Goal: Navigation & Orientation: Understand site structure

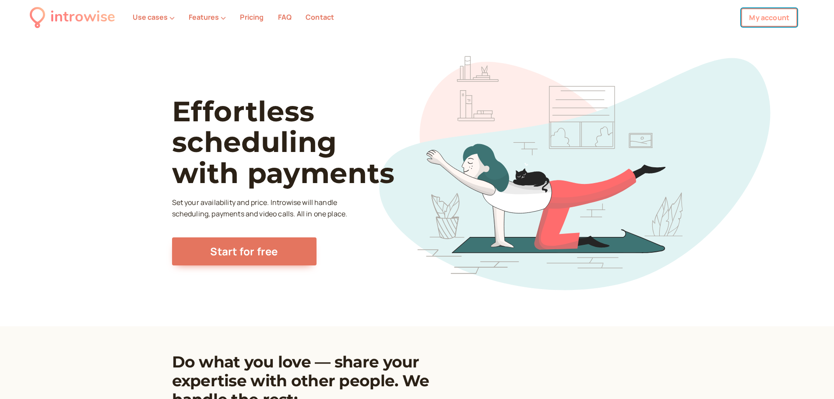
click at [761, 18] on link "My account" at bounding box center [769, 17] width 56 height 18
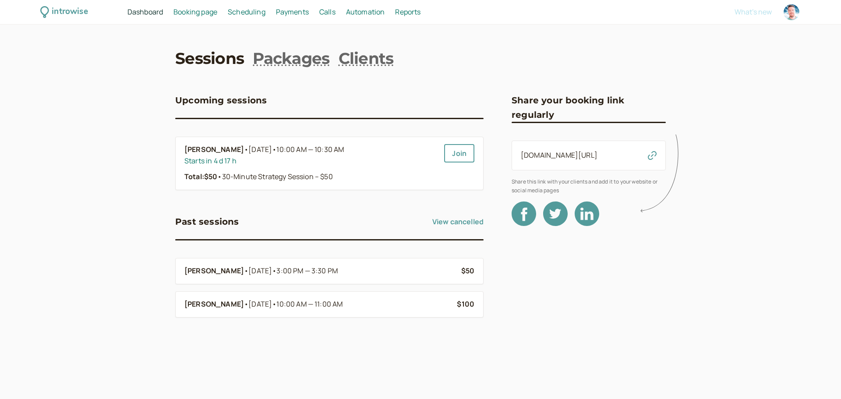
click at [253, 13] on span "Scheduling" at bounding box center [247, 12] width 38 height 10
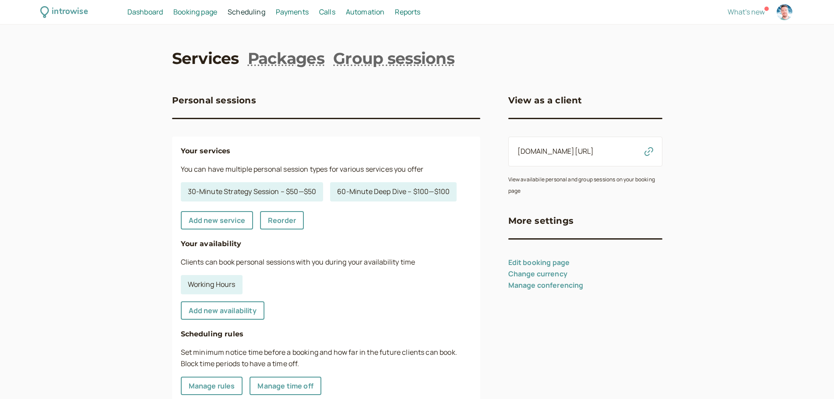
click at [202, 12] on span "Booking page" at bounding box center [195, 12] width 44 height 10
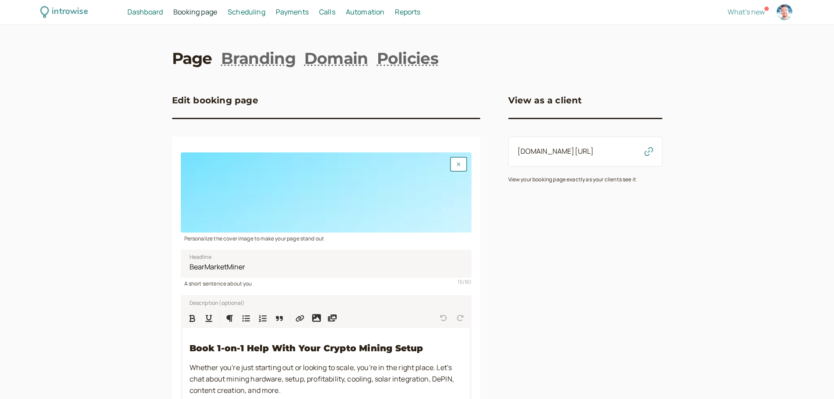
click at [143, 12] on span "Dashboard" at bounding box center [144, 12] width 35 height 10
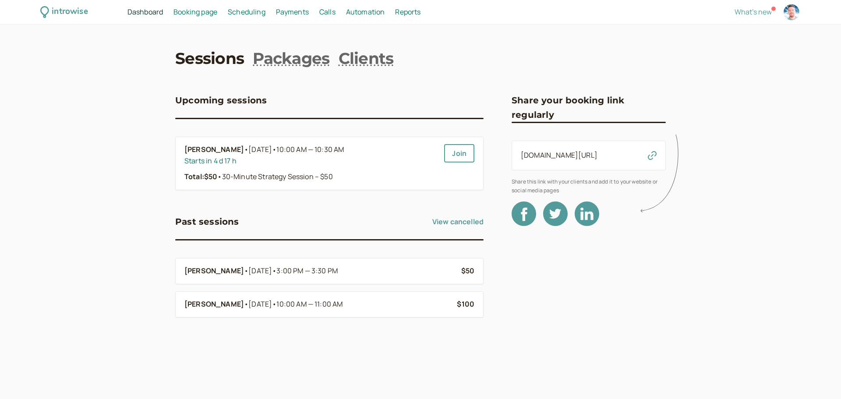
click at [186, 14] on span "Booking page" at bounding box center [195, 12] width 44 height 10
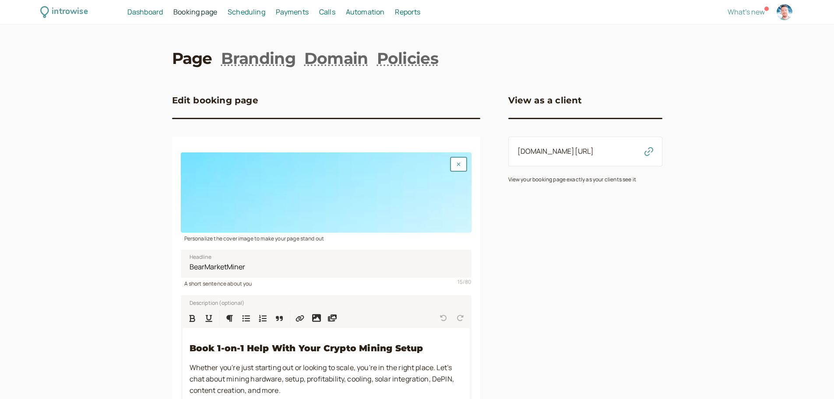
click at [260, 15] on span "Scheduling" at bounding box center [247, 12] width 38 height 10
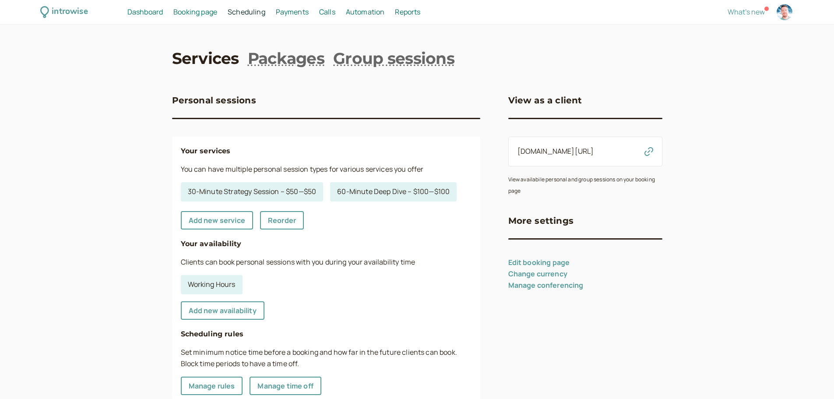
click at [298, 14] on span "Payments" at bounding box center [292, 12] width 33 height 10
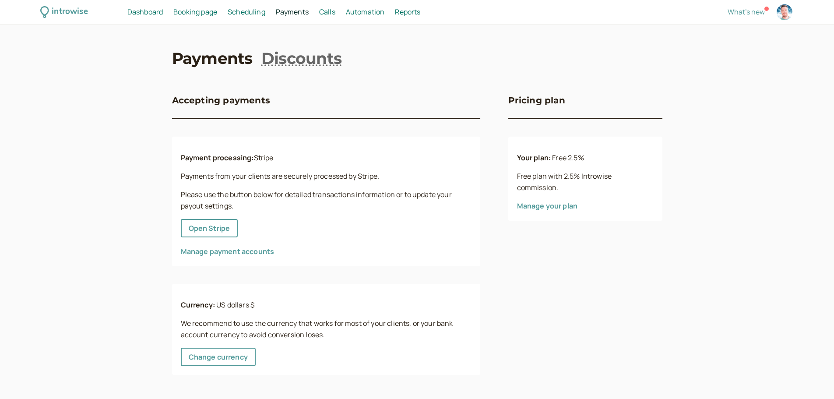
scroll to position [0, 0]
click at [332, 7] on span "Calls" at bounding box center [327, 12] width 16 height 10
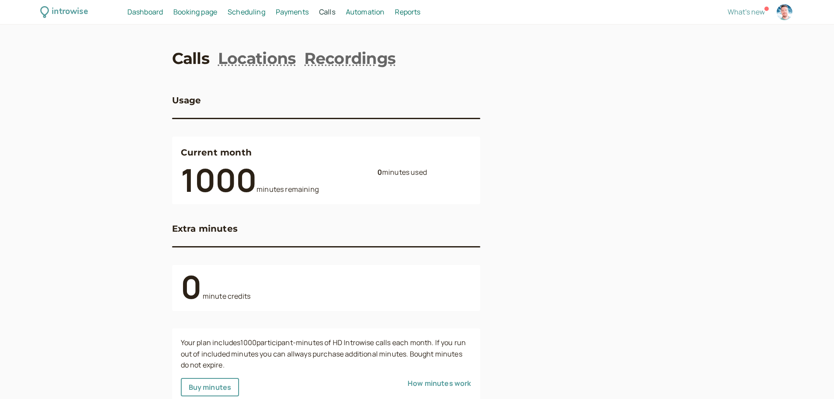
click at [371, 12] on span "Automation" at bounding box center [365, 12] width 39 height 10
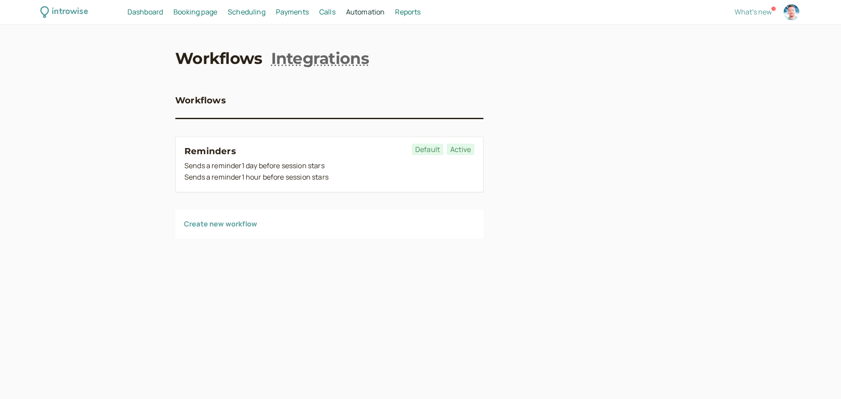
click at [791, 15] on div at bounding box center [792, 12] width 16 height 16
select select "[GEOGRAPHIC_DATA]/[GEOGRAPHIC_DATA]"
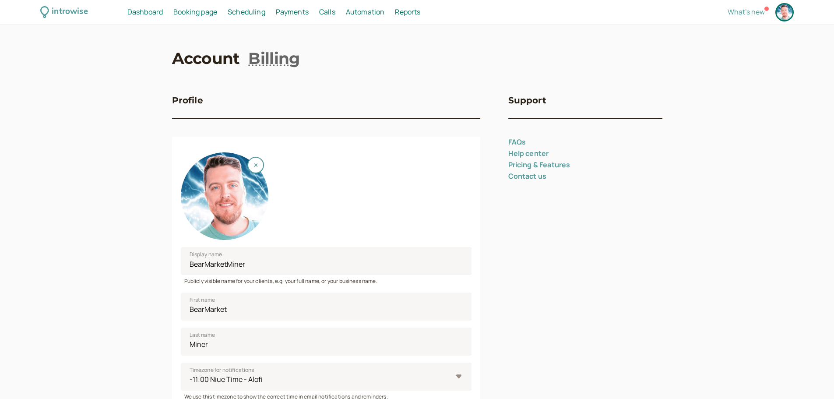
click at [241, 14] on span "Scheduling" at bounding box center [247, 12] width 38 height 10
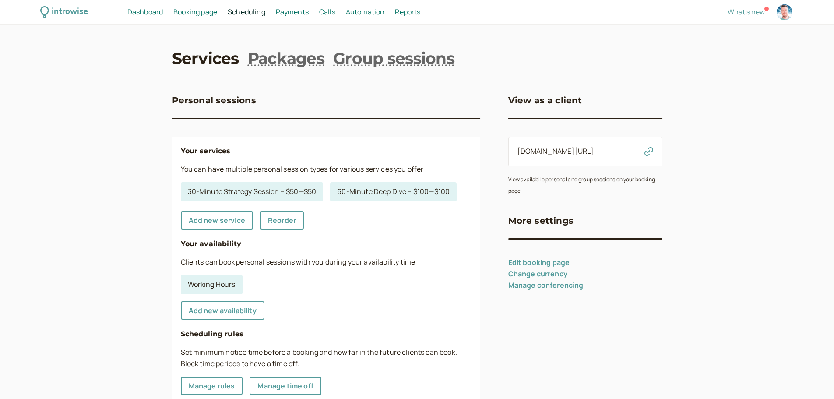
click at [146, 12] on span "Dashboard" at bounding box center [144, 12] width 35 height 10
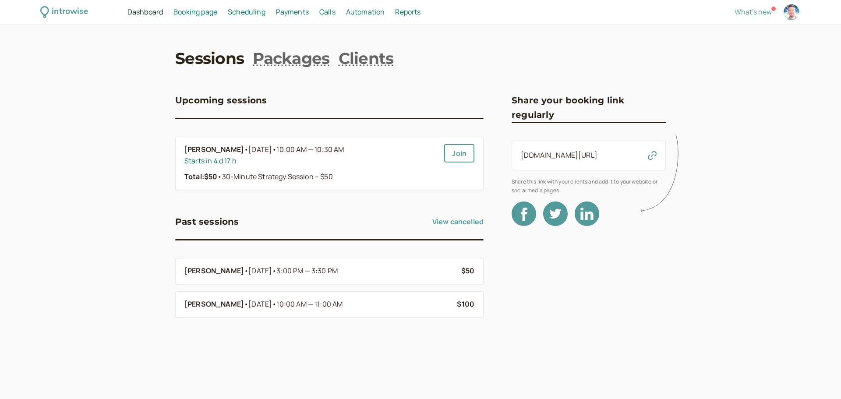
click at [60, 15] on div "introwise" at bounding box center [70, 12] width 36 height 14
click at [788, 16] on div at bounding box center [792, 12] width 16 height 16
select select "[GEOGRAPHIC_DATA]/[GEOGRAPHIC_DATA]"
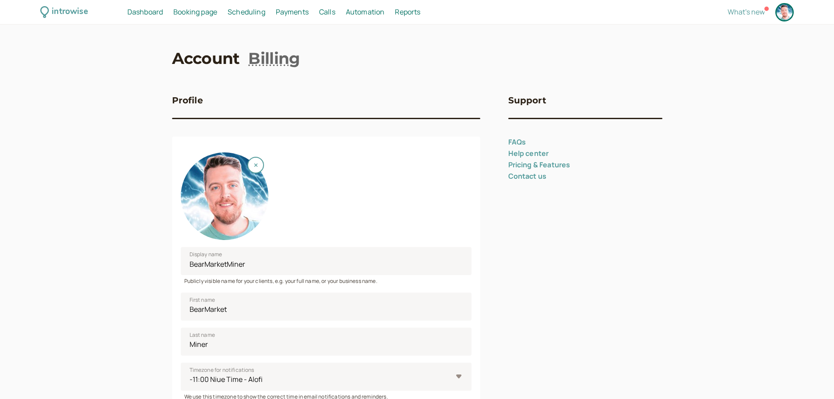
click at [794, 21] on div "introwise Dashboard Dashboard Booking page Booking Scheduling Scheduling Paymen…" at bounding box center [417, 12] width 834 height 25
click at [790, 18] on div at bounding box center [785, 12] width 16 height 16
click at [61, 190] on div "introwise Dashboard Dashboard Booking page Booking Scheduling Scheduling Paymen…" at bounding box center [417, 356] width 834 height 713
